Goal: Transaction & Acquisition: Book appointment/travel/reservation

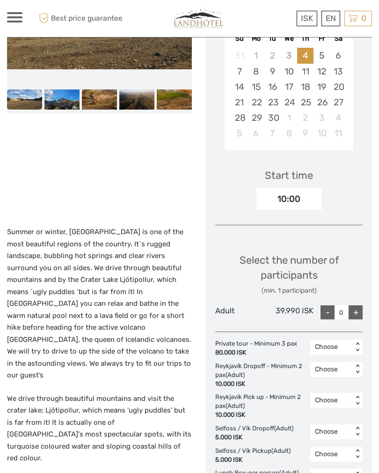
scroll to position [193, 0]
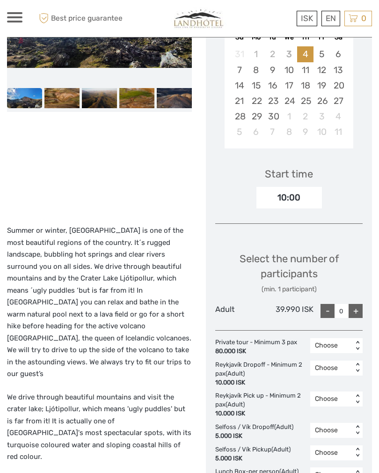
click at [351, 333] on div "Choose Date of Travel Next Month September 2025 Su Mo Tu We Th Fr Sa 31 1 2 3 4…" at bounding box center [289, 321] width 166 height 716
click at [329, 368] on div "Choose" at bounding box center [336, 370] width 43 height 16
click at [240, 347] on div "80.000 ISK" at bounding box center [256, 351] width 82 height 9
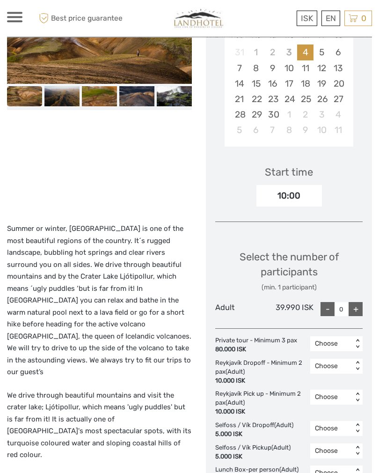
scroll to position [195, 0]
click at [362, 303] on div "+" at bounding box center [356, 309] width 14 height 14
click at [363, 304] on div "+" at bounding box center [356, 309] width 14 height 14
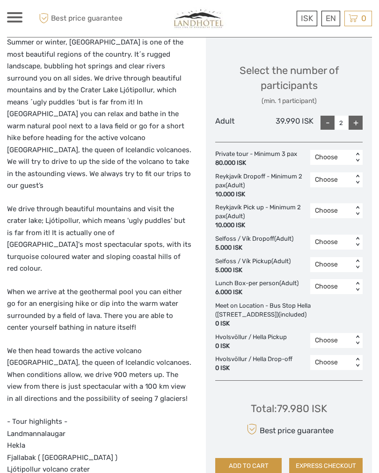
scroll to position [381, 0]
click at [351, 117] on div "+" at bounding box center [356, 123] width 14 height 14
type input "3"
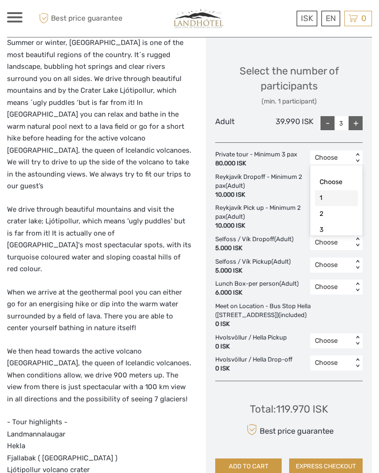
click at [328, 192] on div "1" at bounding box center [336, 198] width 43 height 16
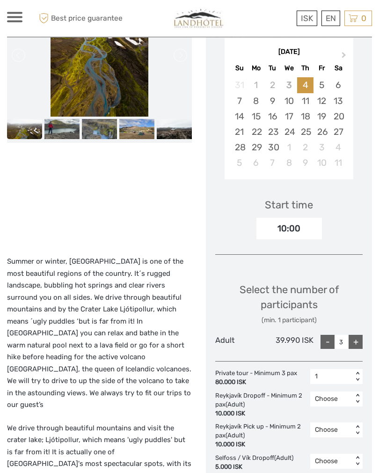
scroll to position [0, 0]
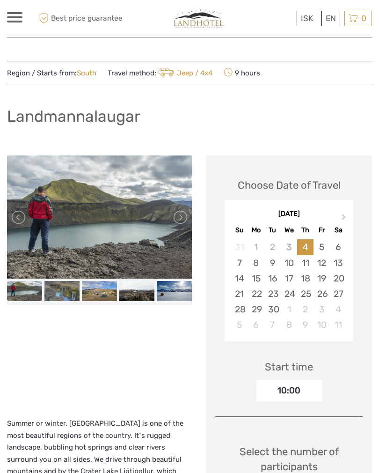
click at [8, 16] on div at bounding box center [14, 17] width 15 height 10
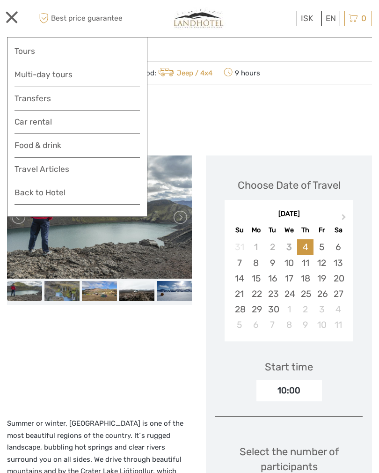
click at [93, 56] on link "Tours" at bounding box center [78, 51] width 126 height 14
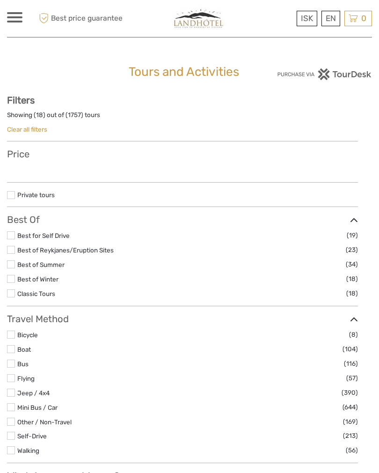
select select
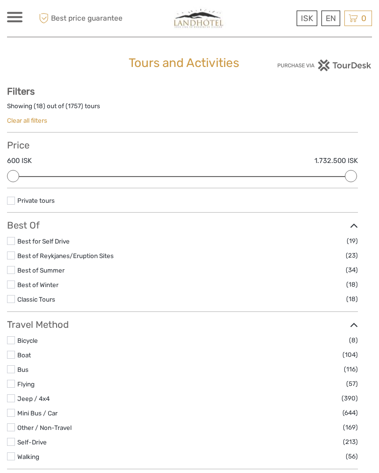
scroll to position [15, 0]
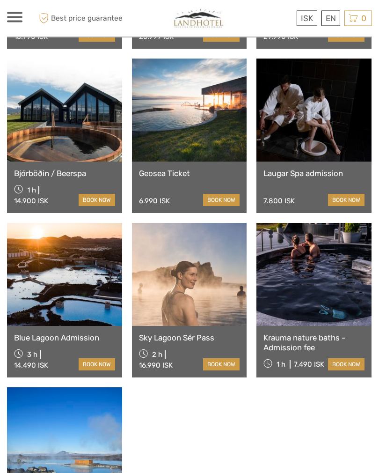
scroll to position [865, 0]
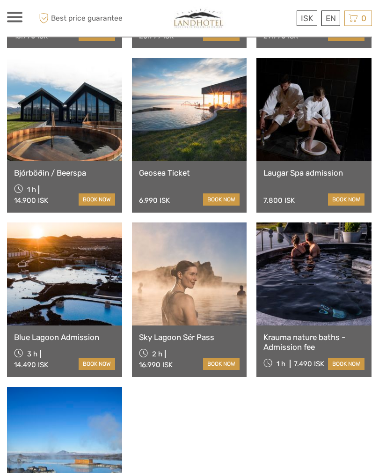
click at [304, 341] on link "Krauma nature baths - Admission fee" at bounding box center [314, 342] width 101 height 19
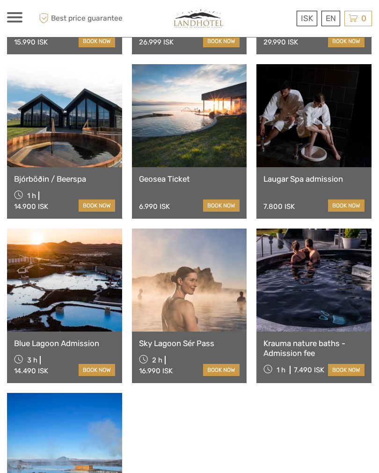
scroll to position [859, 0]
click at [178, 166] on link at bounding box center [189, 116] width 115 height 103
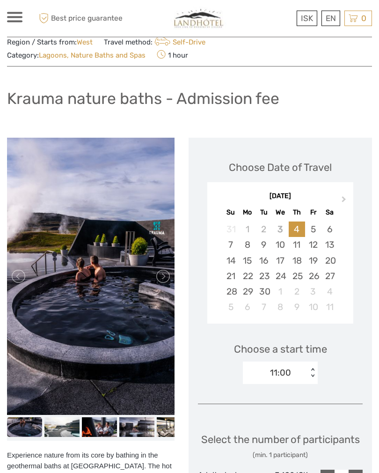
scroll to position [31, 0]
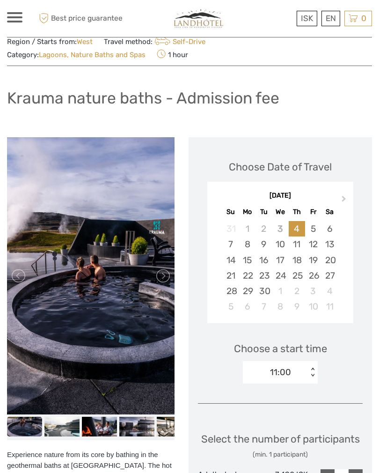
click at [170, 274] on link at bounding box center [162, 275] width 15 height 15
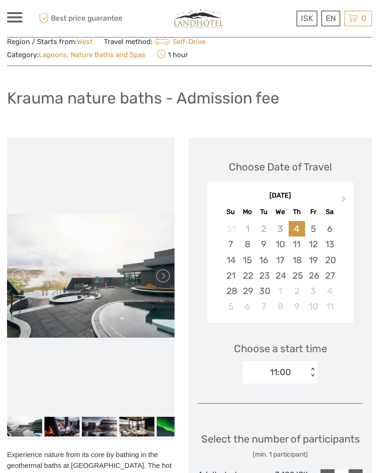
click at [170, 278] on link at bounding box center [162, 275] width 15 height 15
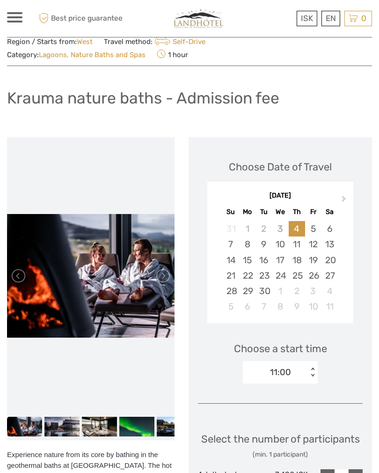
click at [170, 282] on link at bounding box center [162, 275] width 15 height 15
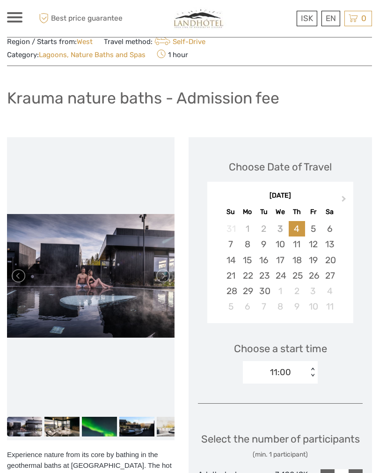
click at [170, 277] on link at bounding box center [162, 275] width 15 height 15
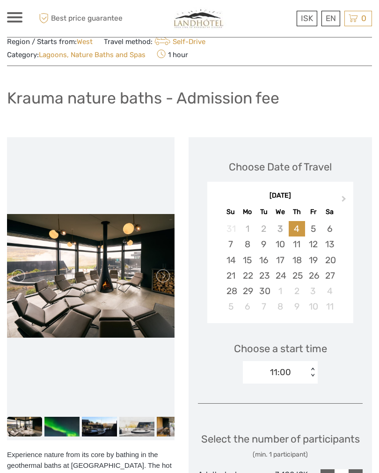
click at [170, 269] on link at bounding box center [162, 275] width 15 height 15
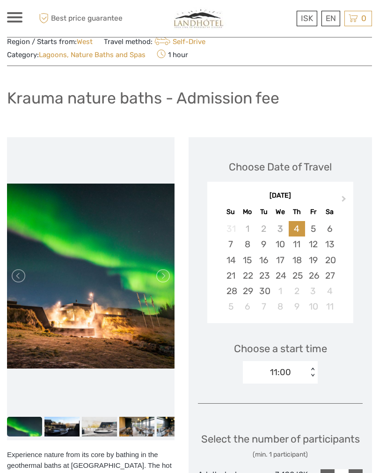
click at [170, 273] on link at bounding box center [162, 275] width 15 height 15
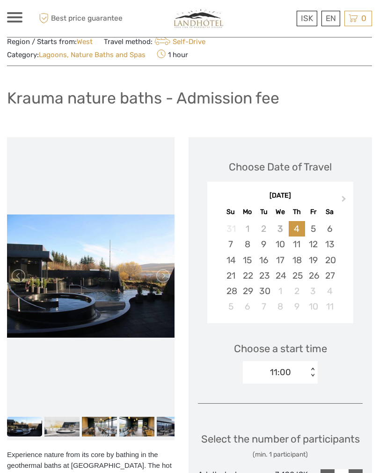
click at [170, 270] on link at bounding box center [162, 275] width 15 height 15
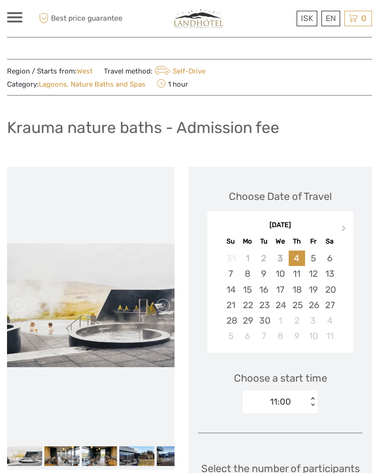
scroll to position [0, 0]
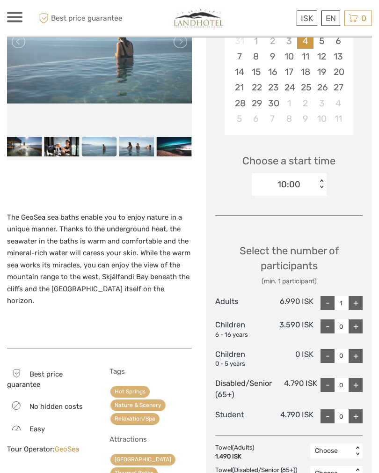
scroll to position [216, 0]
